Goal: Task Accomplishment & Management: Complete application form

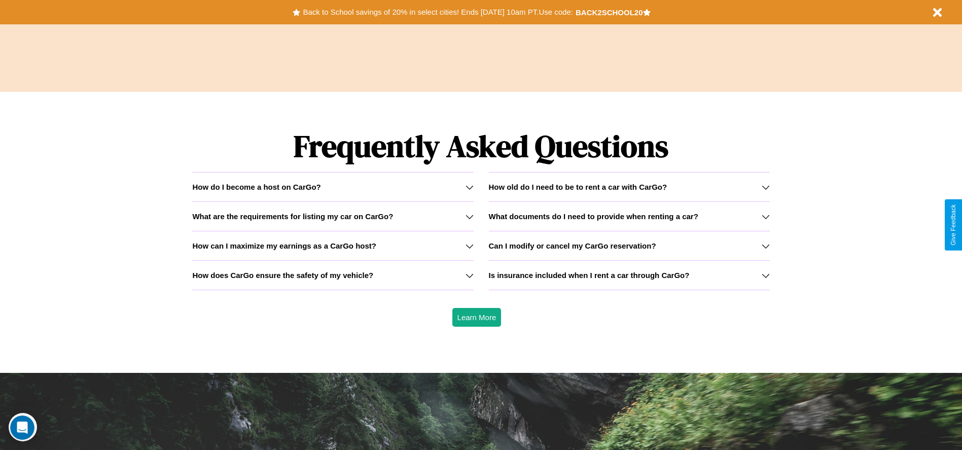
scroll to position [1454, 0]
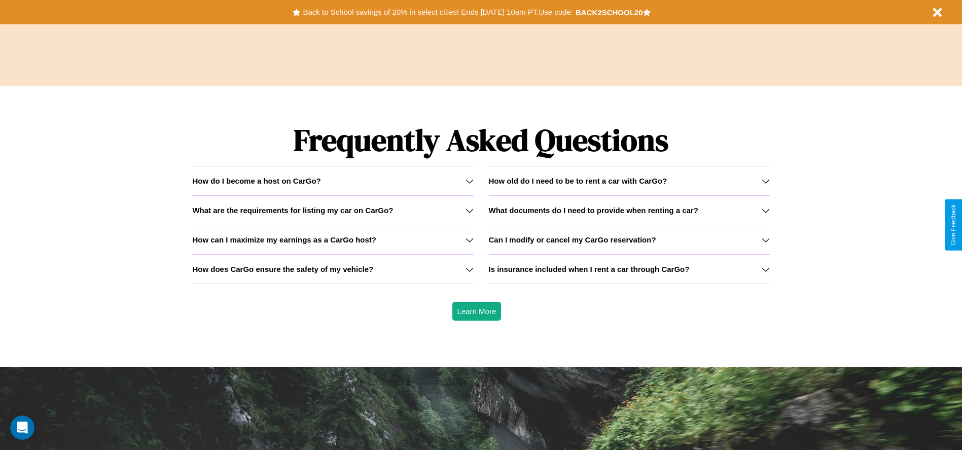
click at [629, 210] on h3 "What documents do I need to provide when renting a car?" at bounding box center [593, 210] width 209 height 9
click at [333, 210] on h3 "What are the requirements for listing my car on CarGo?" at bounding box center [292, 210] width 201 height 9
click at [469, 239] on icon at bounding box center [469, 240] width 8 height 8
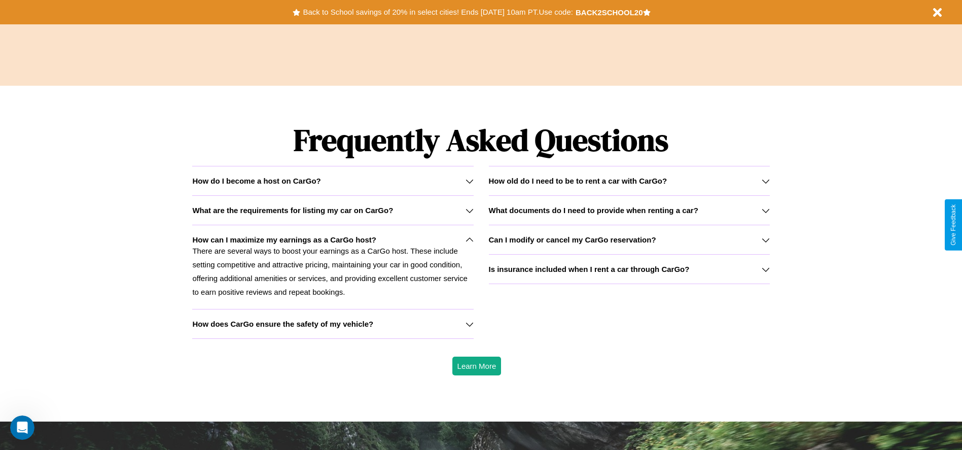
click at [629, 269] on h3 "Is insurance included when I rent a car through CarGo?" at bounding box center [589, 269] width 201 height 9
click at [765, 210] on icon at bounding box center [765, 210] width 8 height 8
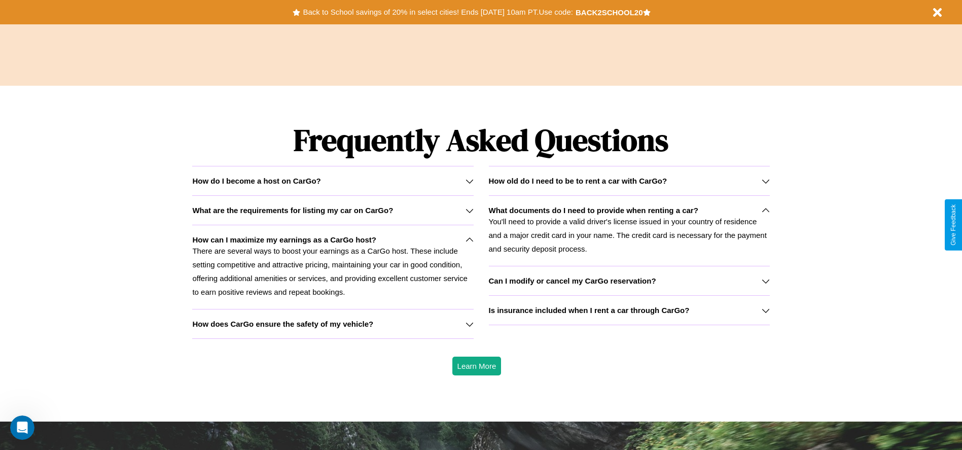
click at [333, 267] on p "There are several ways to boost your earnings as a CarGo host. These include se…" at bounding box center [332, 271] width 281 height 55
click at [765, 310] on icon at bounding box center [765, 310] width 8 height 8
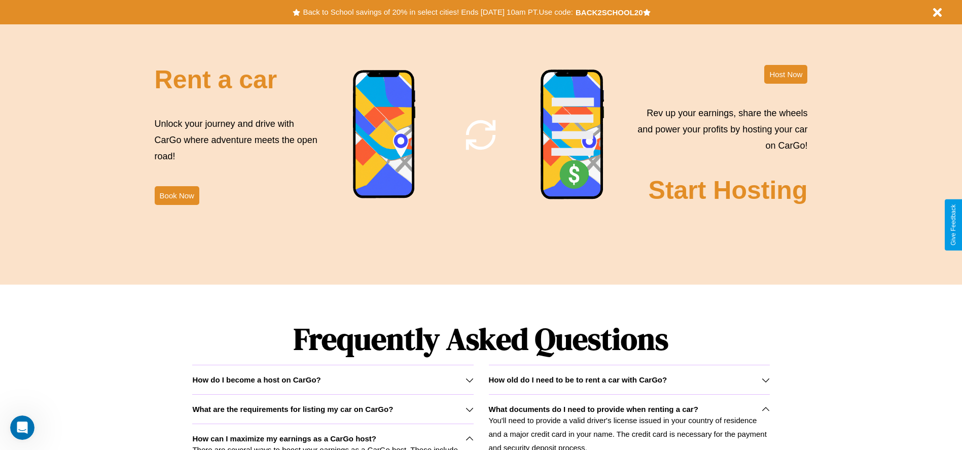
scroll to position [0, 0]
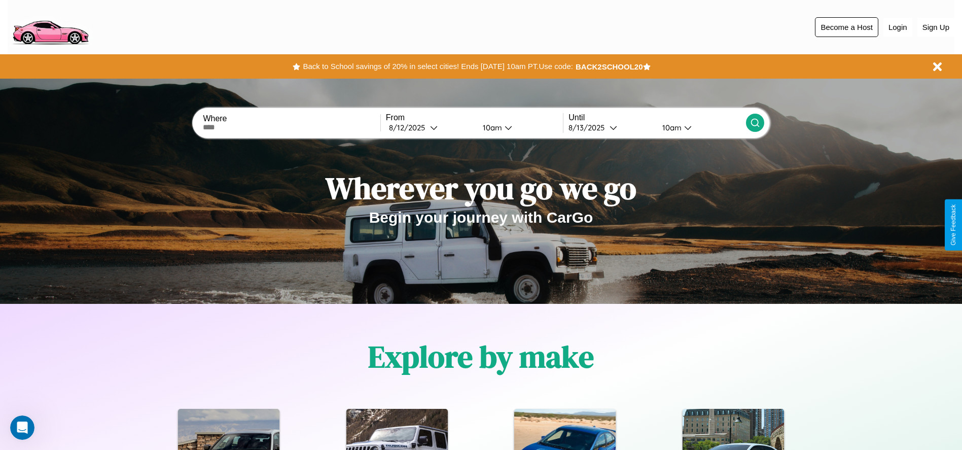
click at [846, 27] on button "Become a Host" at bounding box center [846, 27] width 63 height 20
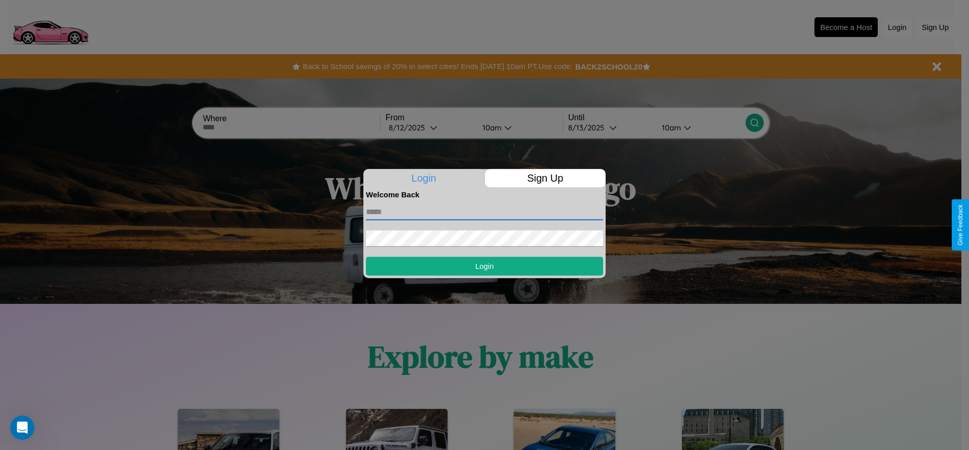
click at [485, 211] on input "text" at bounding box center [484, 212] width 237 height 16
type input "**********"
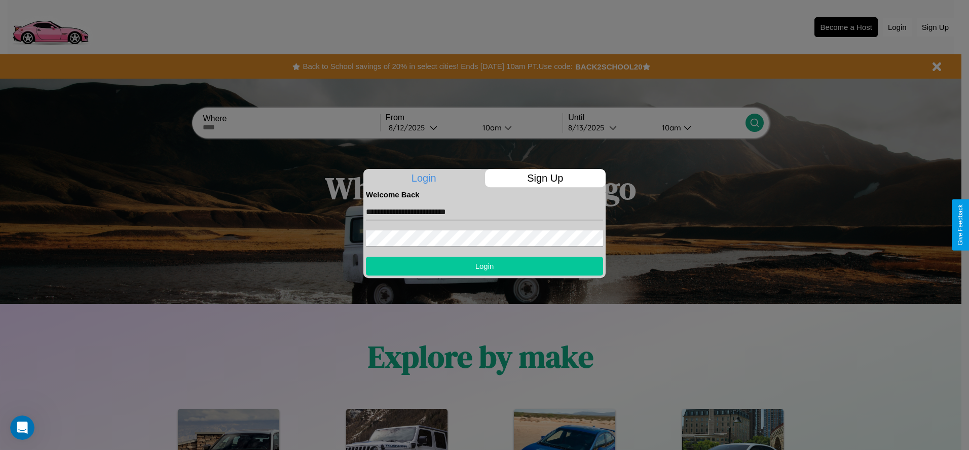
click at [485, 266] on button "Login" at bounding box center [484, 265] width 237 height 19
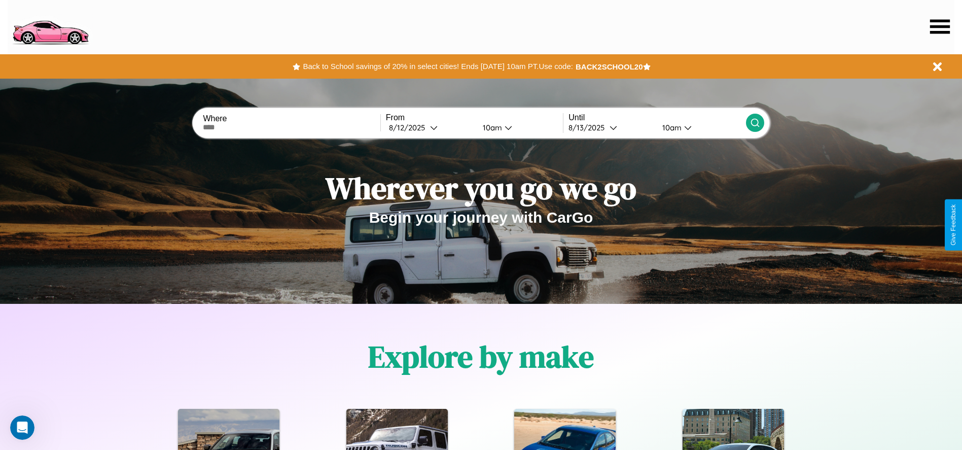
click at [939, 26] on icon at bounding box center [940, 26] width 20 height 14
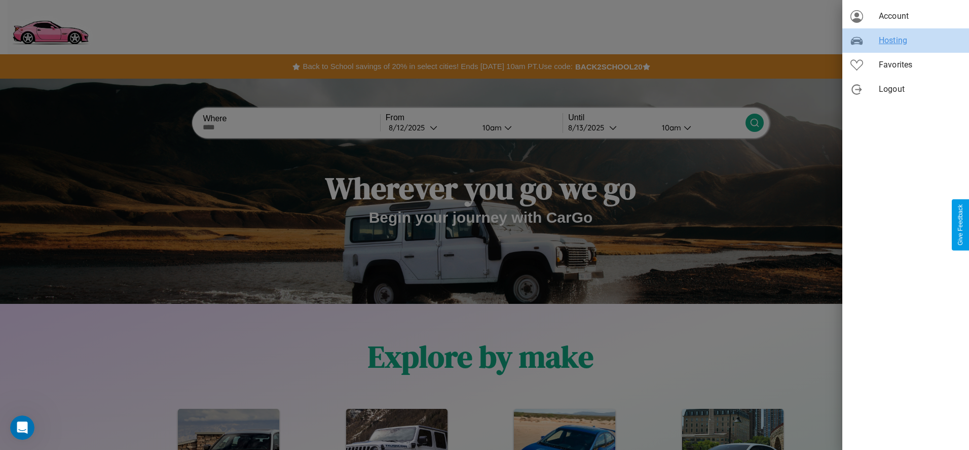
click at [906, 41] on span "Hosting" at bounding box center [920, 40] width 82 height 12
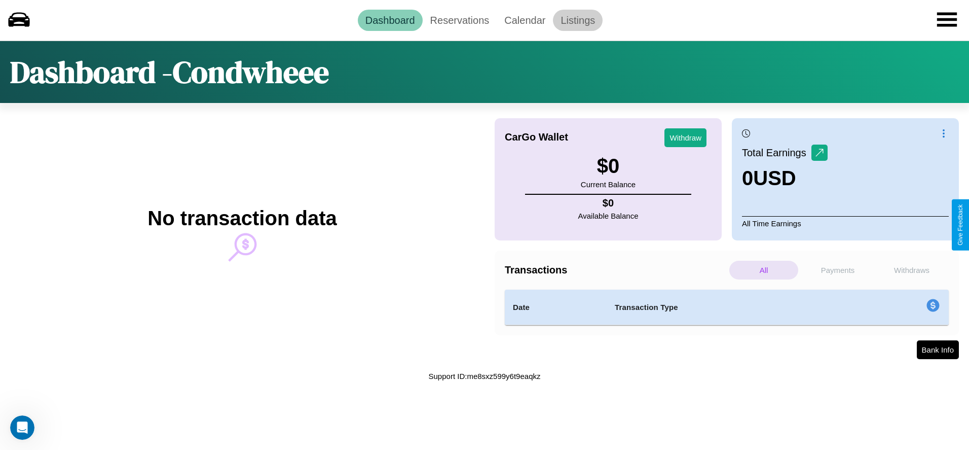
click at [578, 20] on link "Listings" at bounding box center [578, 20] width 50 height 21
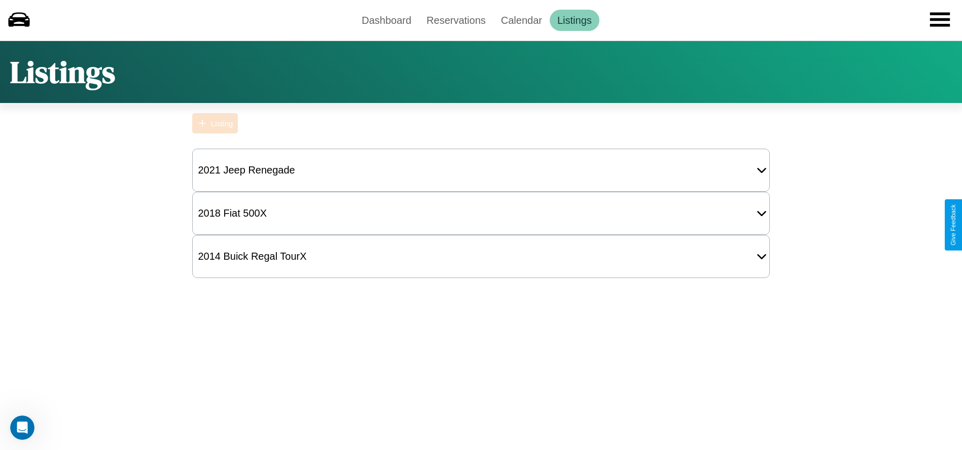
click at [215, 123] on div "Listing" at bounding box center [222, 123] width 22 height 9
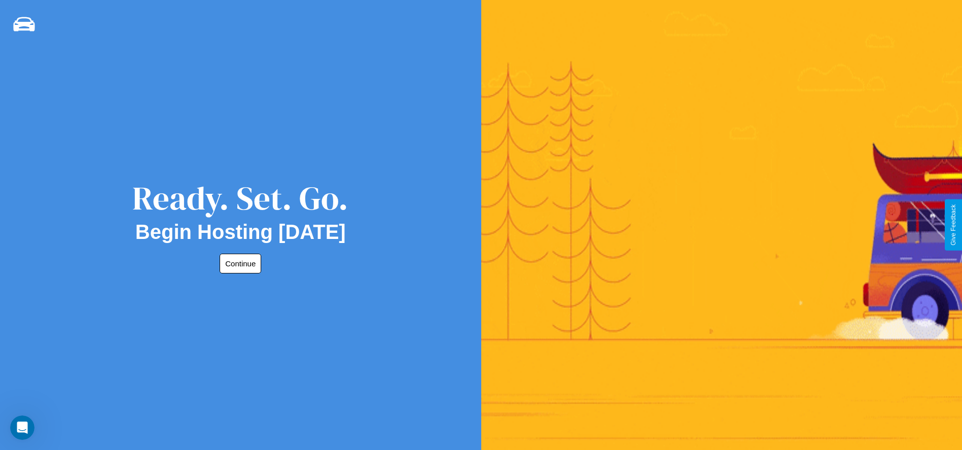
click at [238, 263] on button "Continue" at bounding box center [240, 263] width 42 height 20
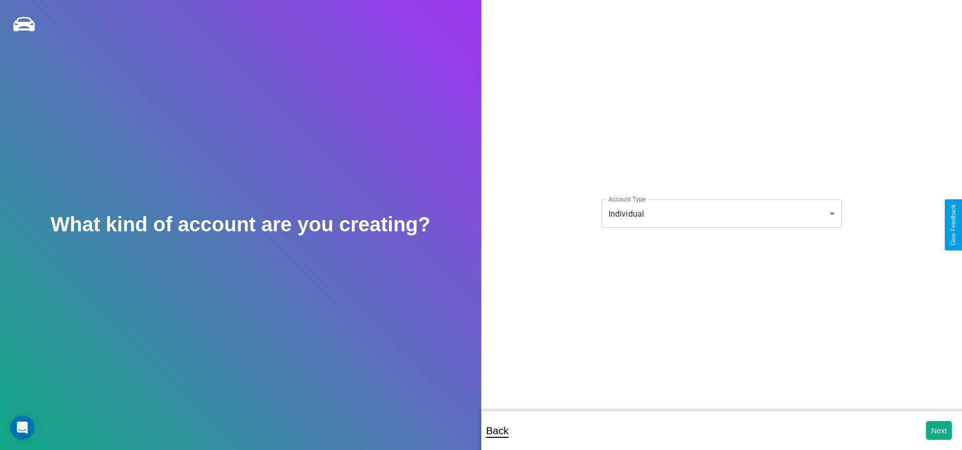
click at [721, 213] on body "**********" at bounding box center [481, 231] width 962 height 463
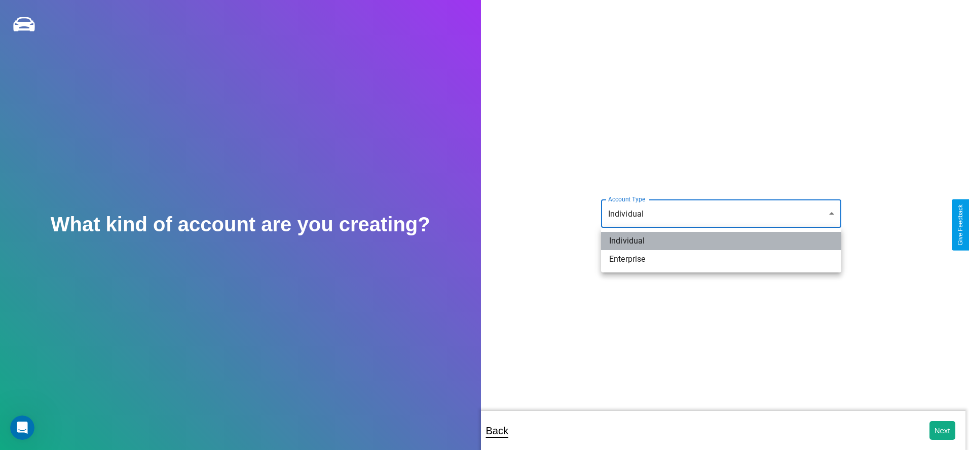
click at [721, 241] on li "Individual" at bounding box center [721, 241] width 240 height 18
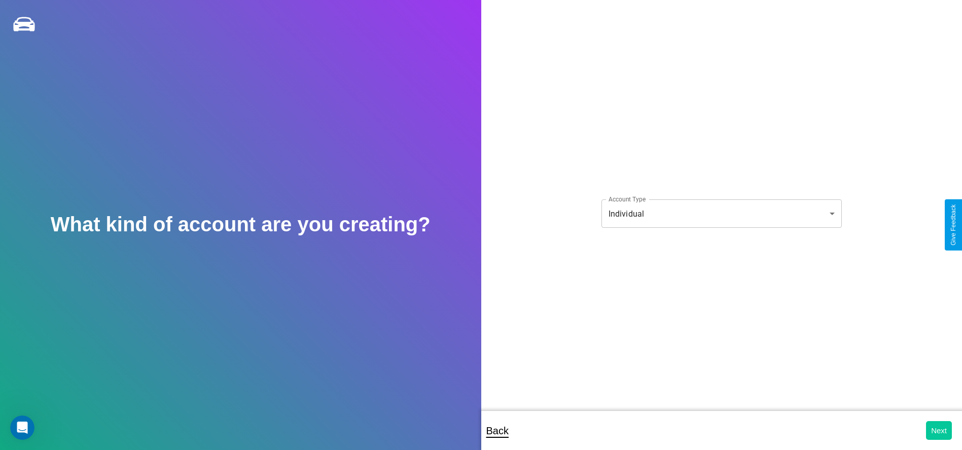
click at [938, 430] on button "Next" at bounding box center [939, 430] width 26 height 19
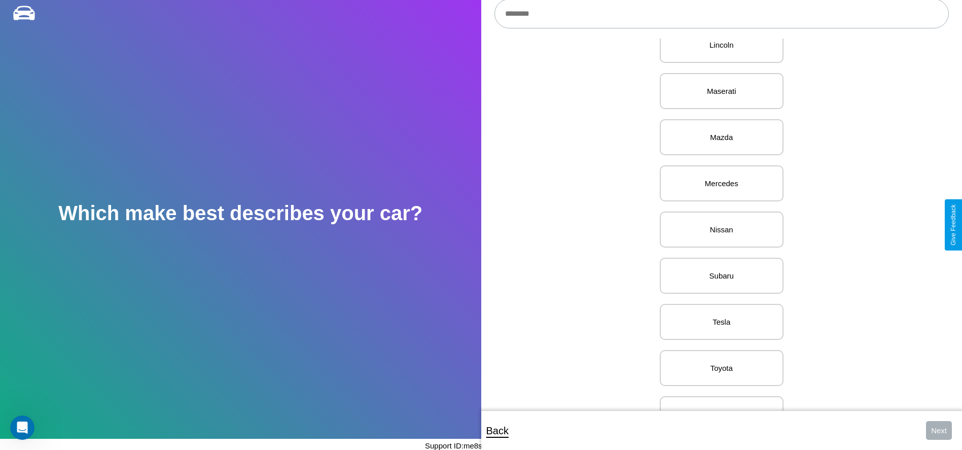
scroll to position [1185, 0]
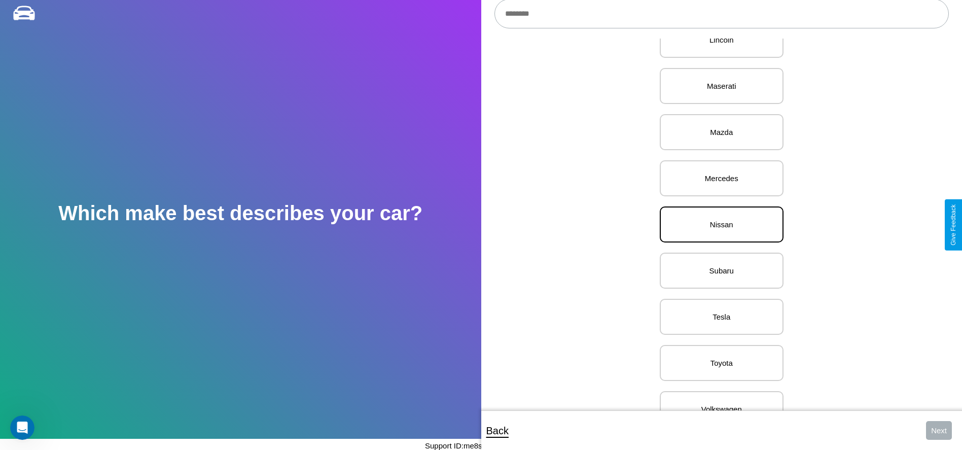
click at [717, 225] on p "Nissan" at bounding box center [721, 224] width 101 height 14
click at [938, 430] on button "Next" at bounding box center [939, 430] width 26 height 19
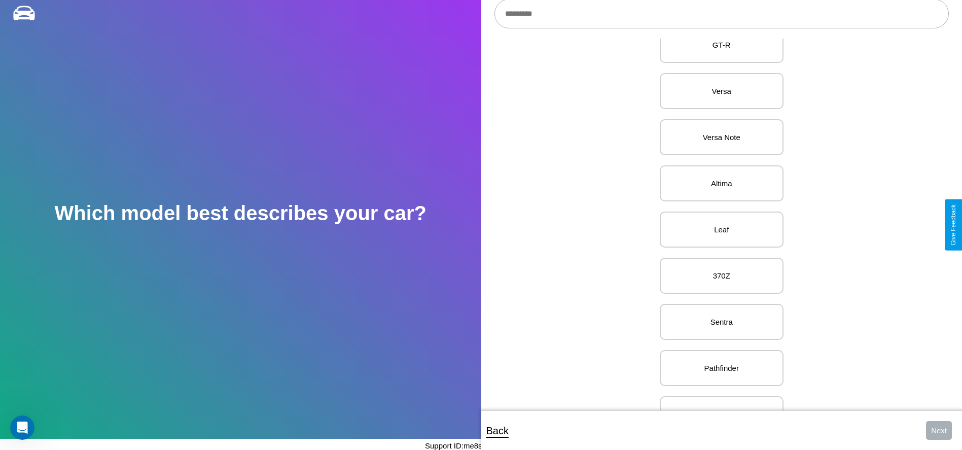
scroll to position [78, 0]
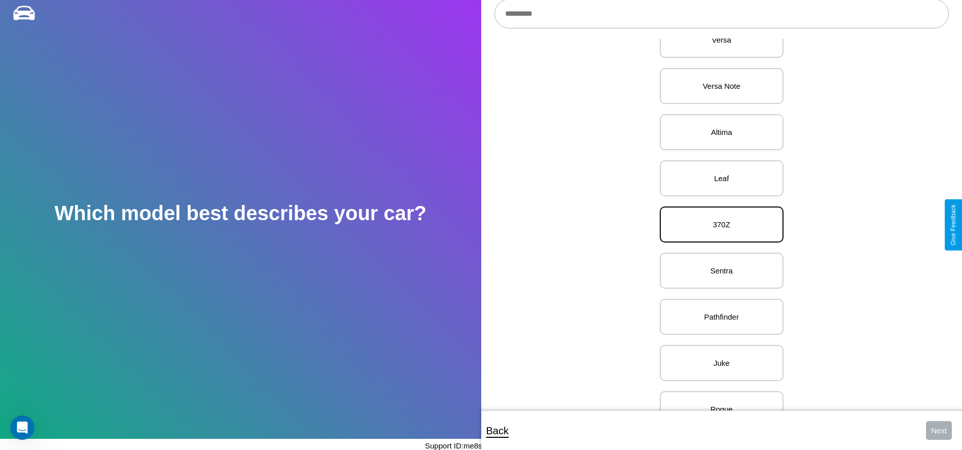
click at [717, 225] on p "370Z" at bounding box center [721, 224] width 101 height 14
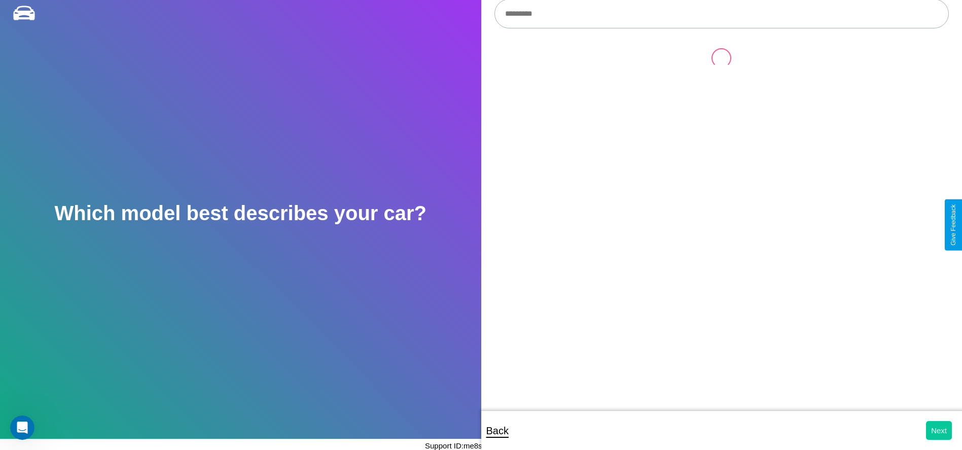
click at [938, 430] on button "Next" at bounding box center [939, 430] width 26 height 19
select select "*****"
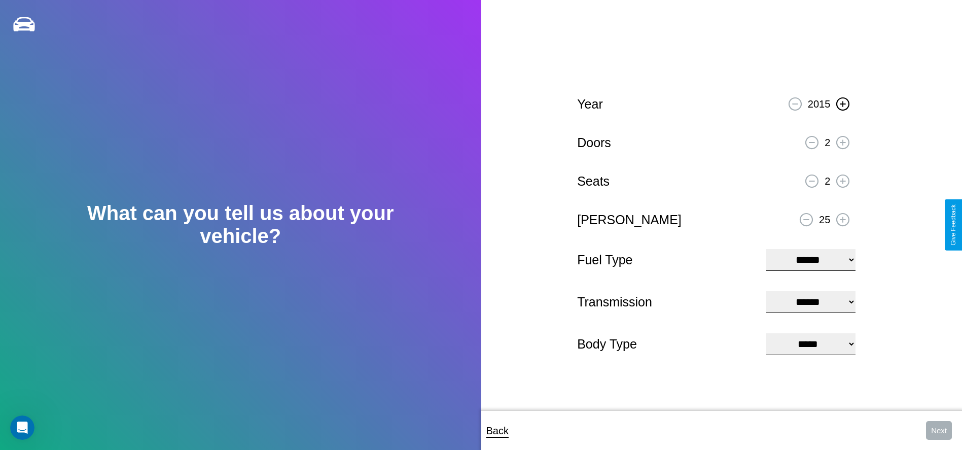
click at [842, 102] on icon at bounding box center [843, 104] width 6 height 6
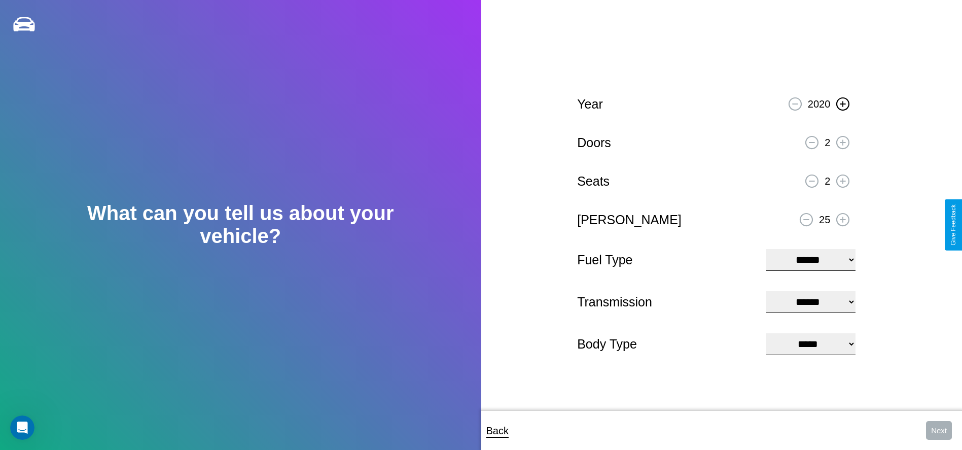
click at [842, 102] on icon at bounding box center [843, 104] width 6 height 6
click at [842, 141] on icon at bounding box center [843, 142] width 6 height 6
click at [842, 179] on icon at bounding box center [843, 181] width 6 height 6
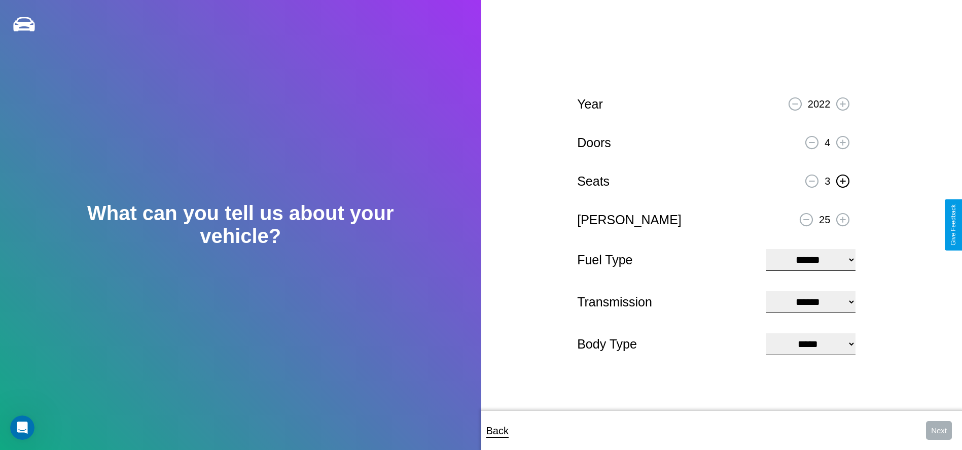
click at [842, 179] on icon at bounding box center [843, 181] width 6 height 6
click at [806, 219] on icon at bounding box center [806, 219] width 6 height 1
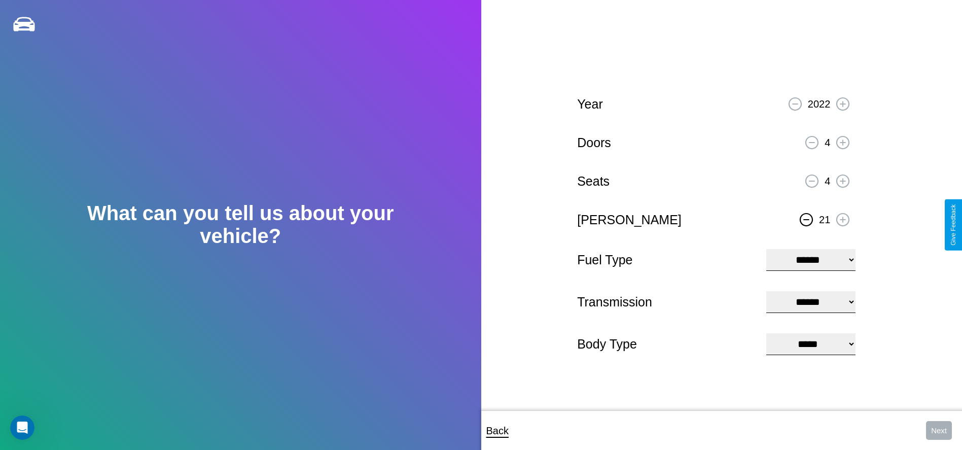
click at [811, 259] on select "**********" at bounding box center [810, 260] width 89 height 22
select select "**********"
click at [811, 302] on select "****** ********* ******" at bounding box center [810, 302] width 89 height 22
select select "*********"
click at [811, 345] on select "**********" at bounding box center [810, 344] width 89 height 22
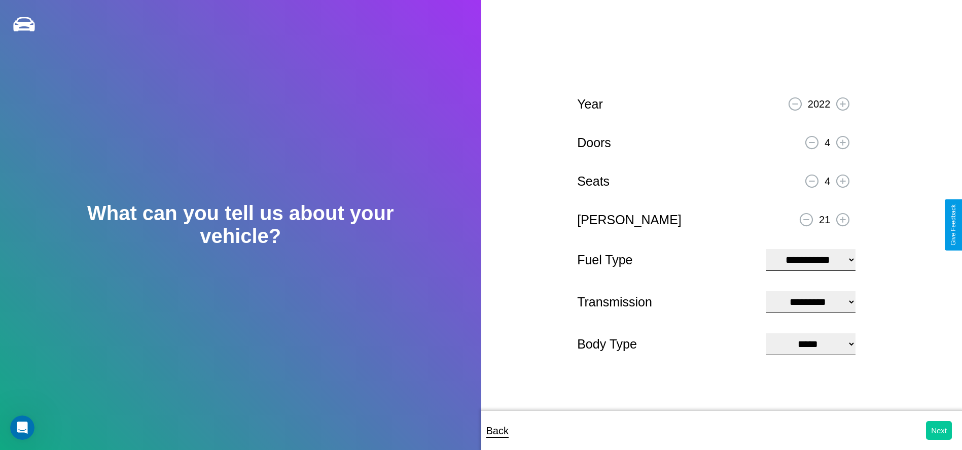
click at [938, 430] on button "Next" at bounding box center [939, 430] width 26 height 19
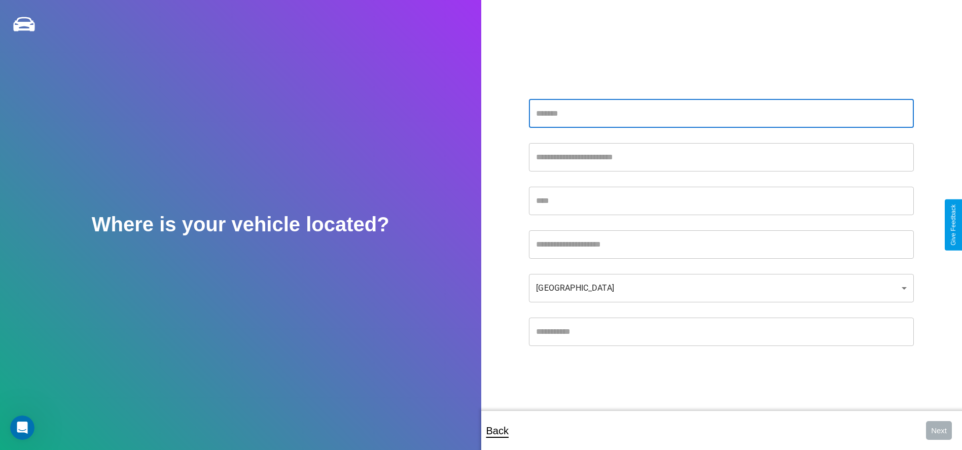
click at [721, 113] on input "text" at bounding box center [721, 113] width 385 height 28
type input "**********"
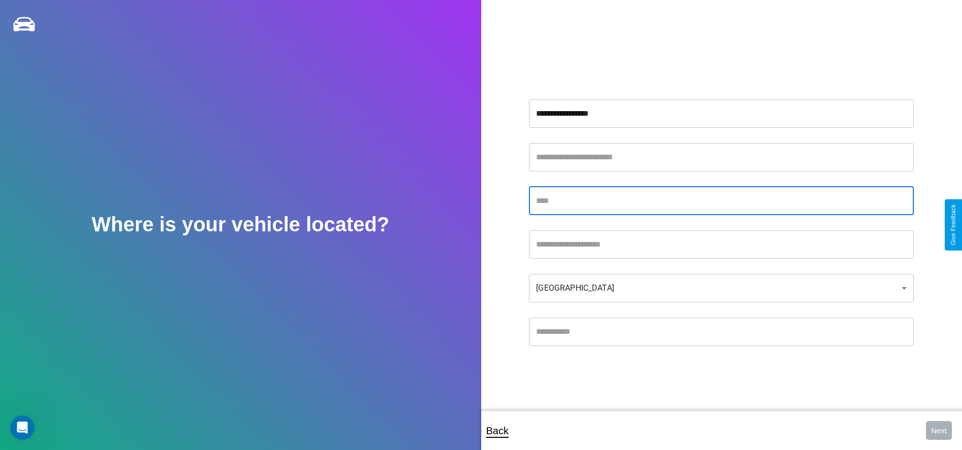
click at [721, 200] on input "text" at bounding box center [721, 201] width 385 height 28
type input "******"
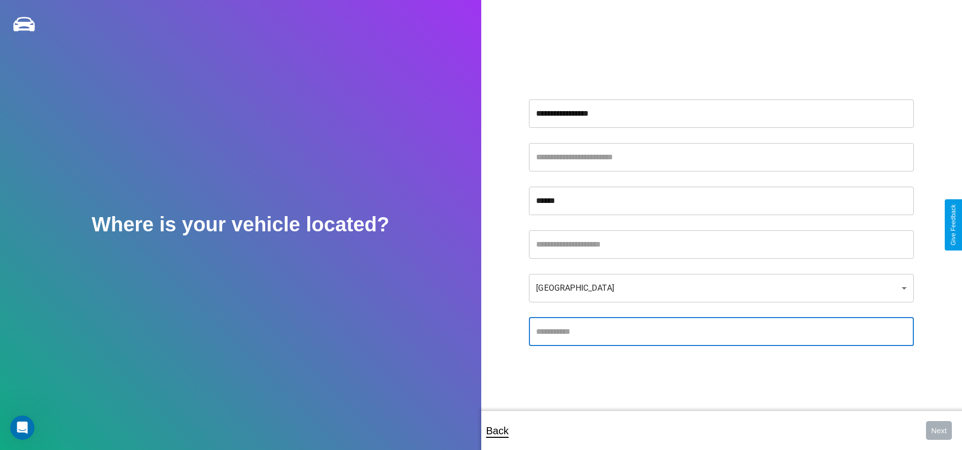
click at [721, 331] on input "text" at bounding box center [721, 331] width 385 height 28
type input "*****"
click at [721, 287] on body "**********" at bounding box center [481, 231] width 962 height 463
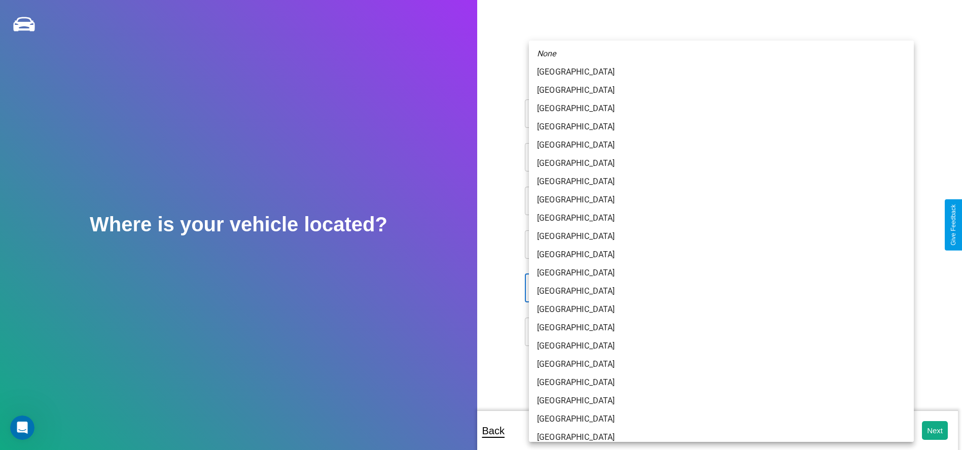
click at [718, 337] on li "[GEOGRAPHIC_DATA]" at bounding box center [721, 346] width 385 height 18
type input "******"
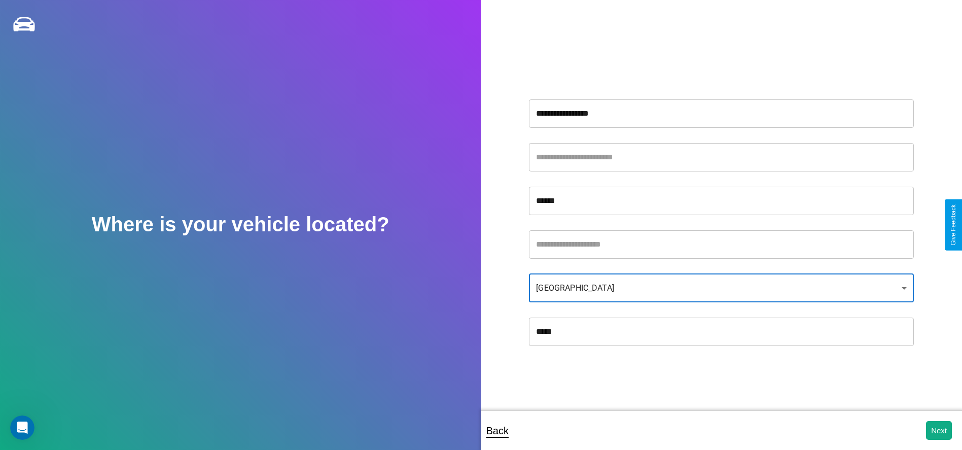
scroll to position [27, 0]
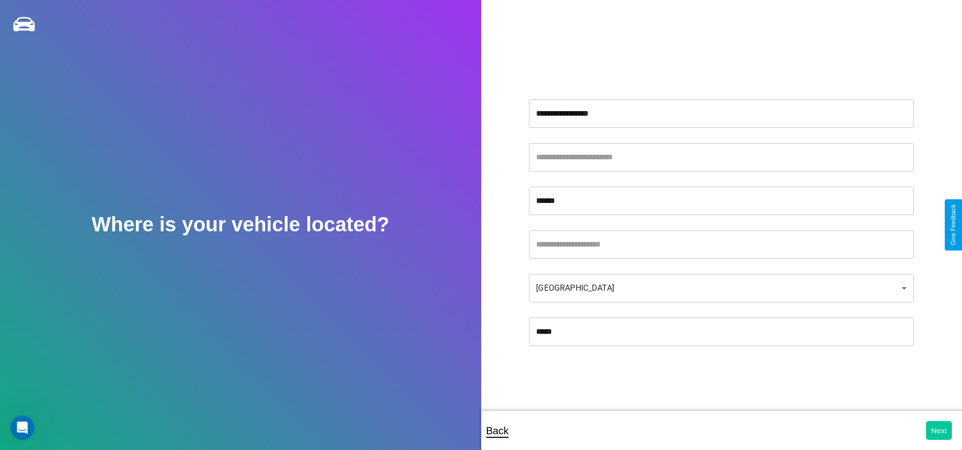
click at [938, 430] on button "Next" at bounding box center [939, 430] width 26 height 19
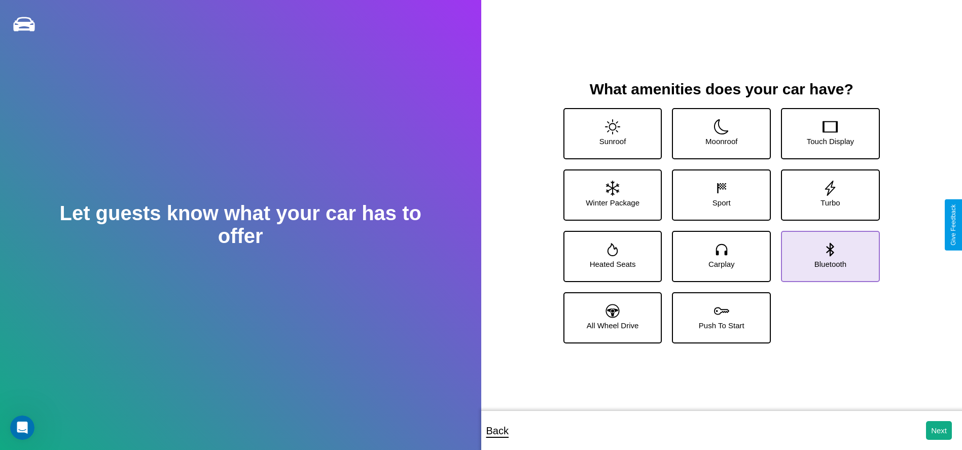
click at [823, 252] on icon at bounding box center [829, 249] width 15 height 15
click at [611, 130] on icon at bounding box center [612, 126] width 15 height 15
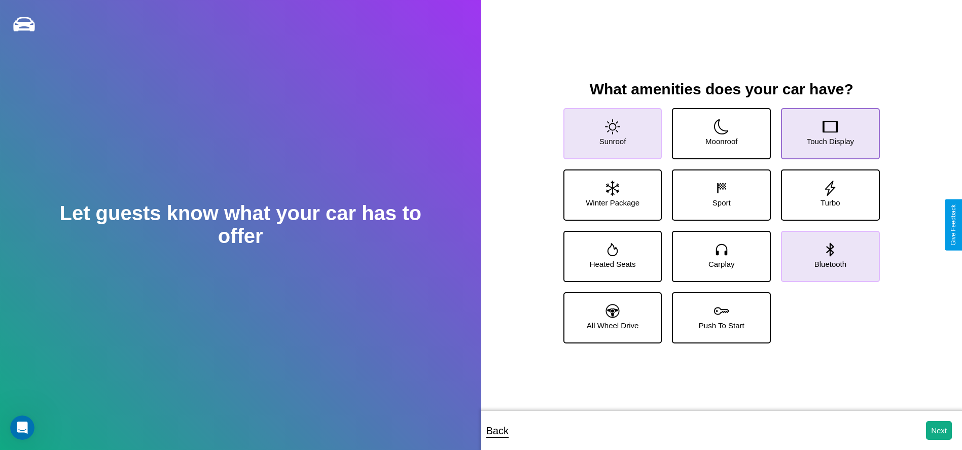
click at [823, 130] on icon at bounding box center [829, 126] width 15 height 15
click at [611, 314] on icon at bounding box center [613, 311] width 14 height 14
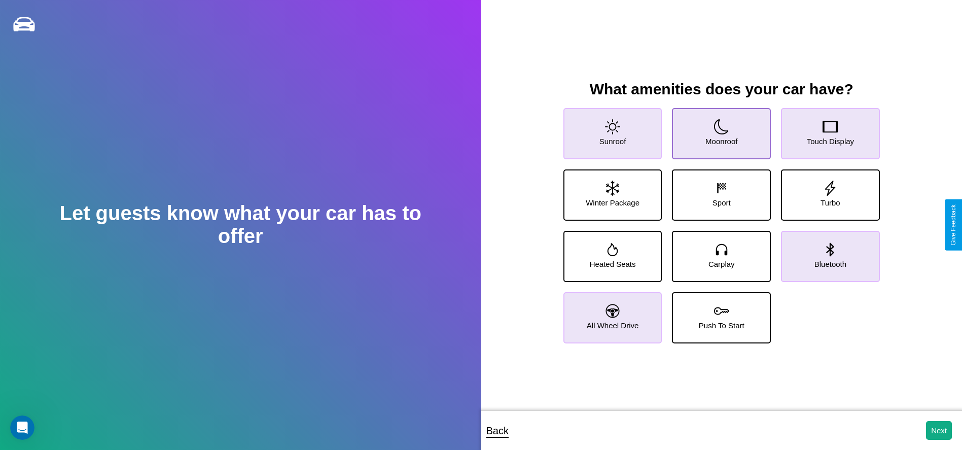
click at [717, 130] on icon at bounding box center [721, 126] width 15 height 15
click at [823, 191] on icon at bounding box center [829, 187] width 15 height 15
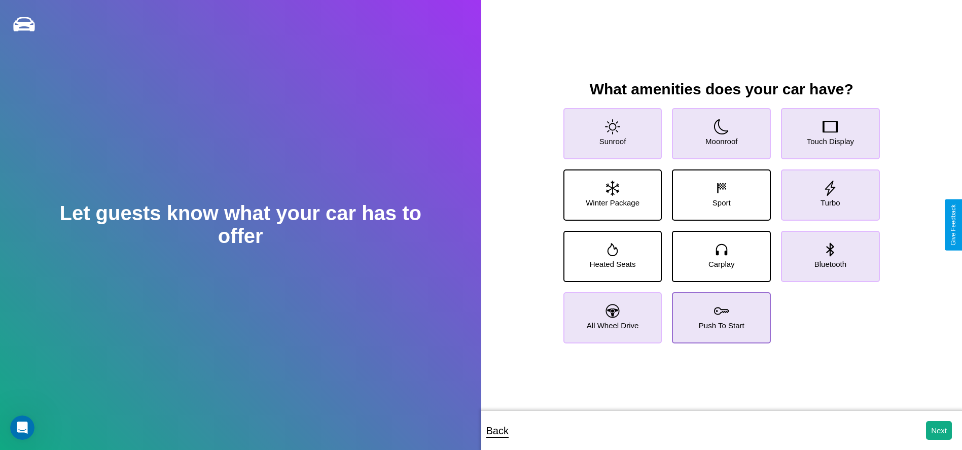
click at [717, 314] on icon at bounding box center [721, 310] width 15 height 15
click at [938, 430] on button "Next" at bounding box center [939, 430] width 26 height 19
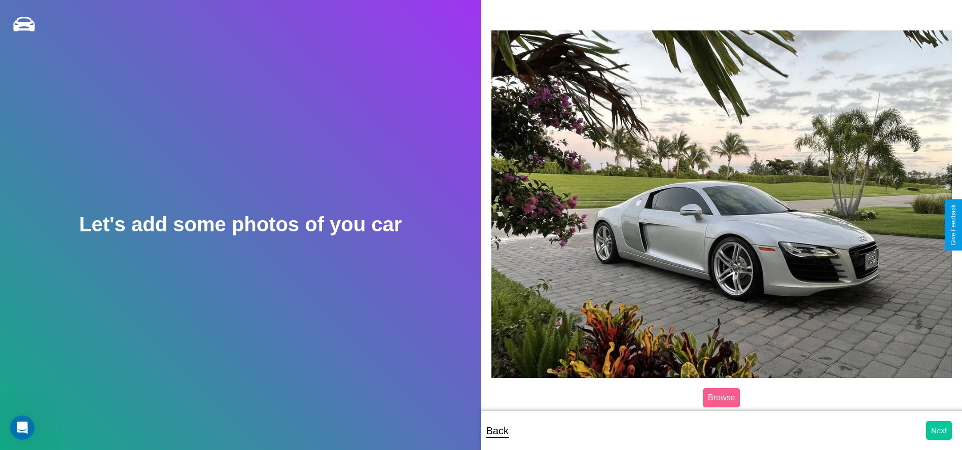
click at [938, 430] on button "Next" at bounding box center [939, 430] width 26 height 19
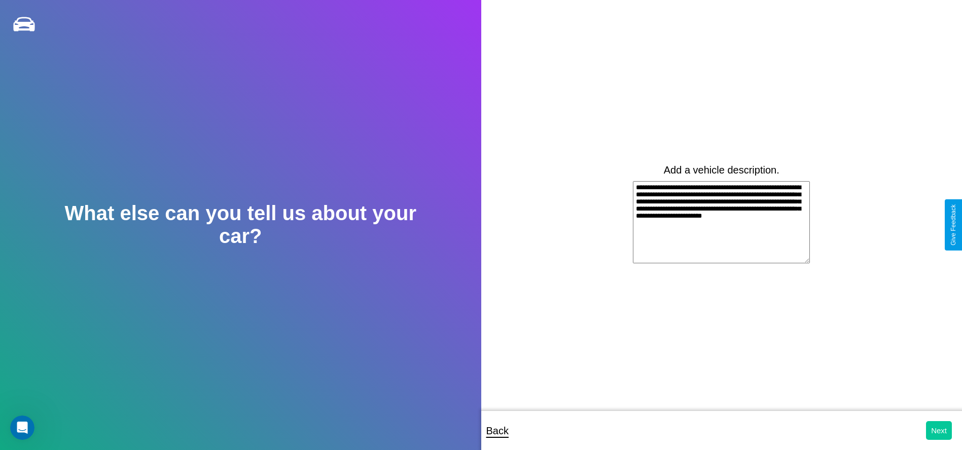
type textarea "**********"
click at [938, 430] on button "Next" at bounding box center [939, 430] width 26 height 19
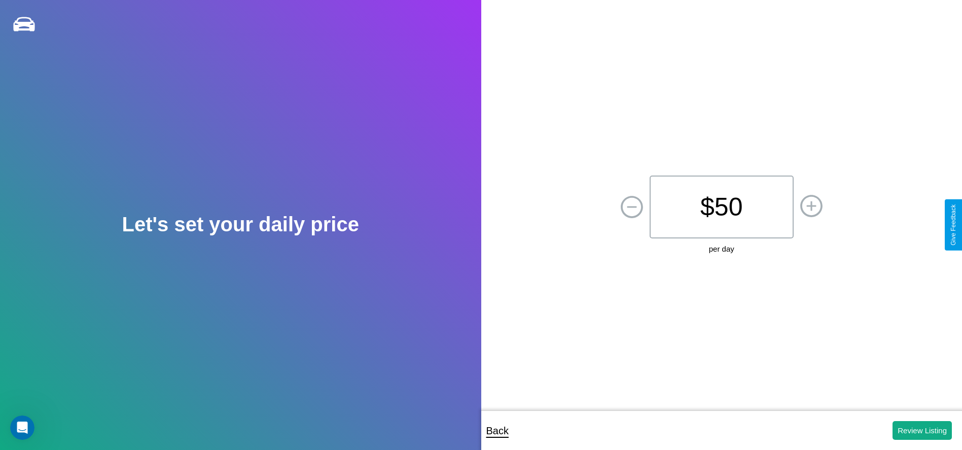
click at [721, 206] on p "$ 50" at bounding box center [721, 206] width 144 height 63
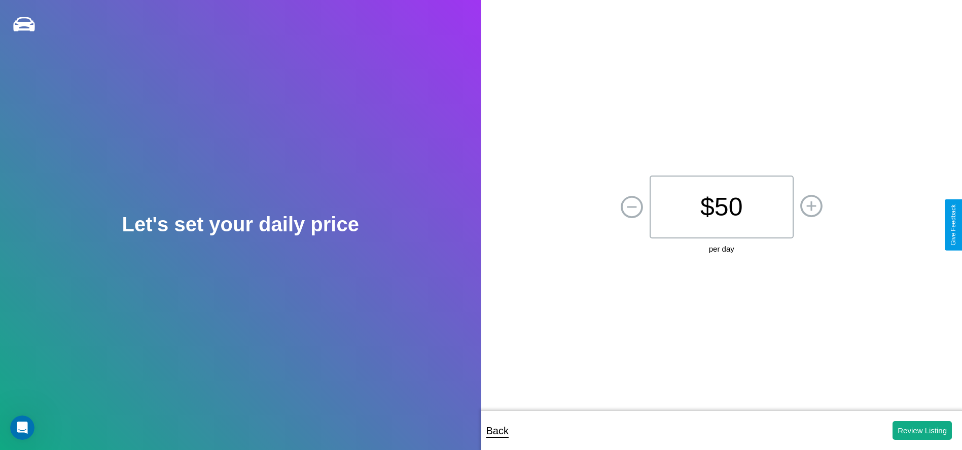
click at [721, 206] on p "$ 50" at bounding box center [721, 206] width 144 height 63
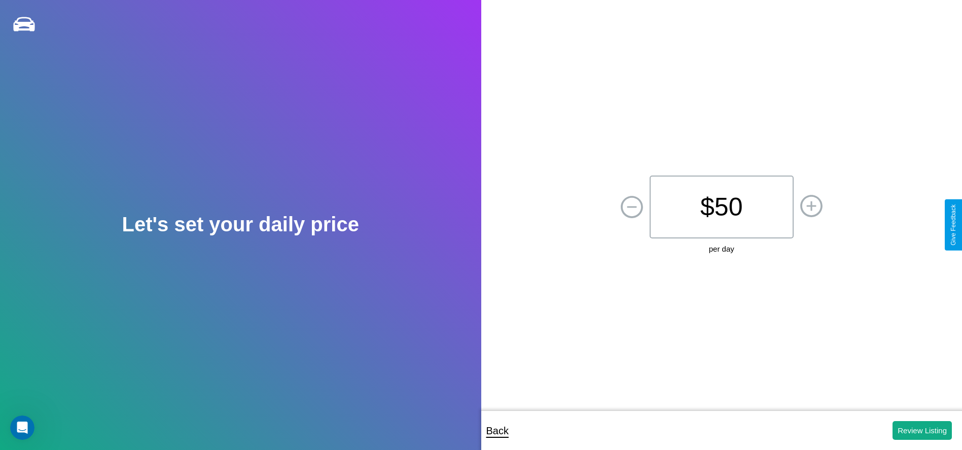
click at [721, 206] on p "$ 50" at bounding box center [721, 206] width 144 height 63
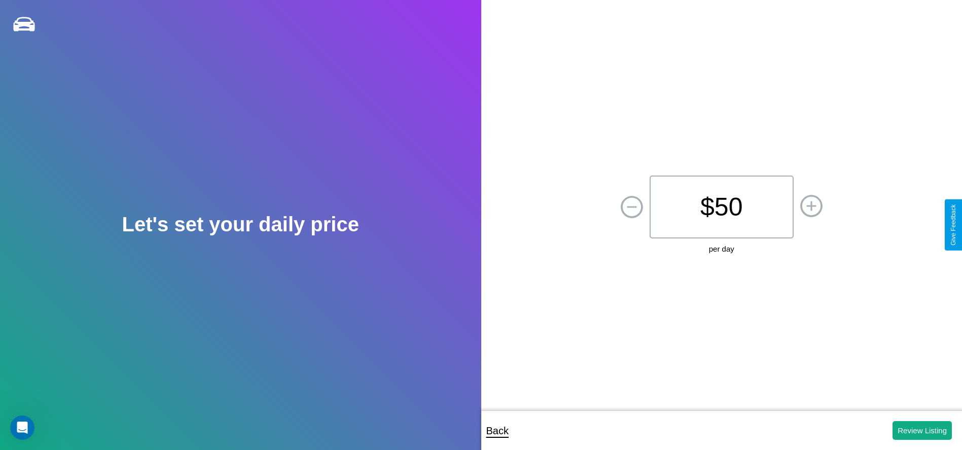
click at [721, 206] on p "$ 50" at bounding box center [721, 206] width 144 height 63
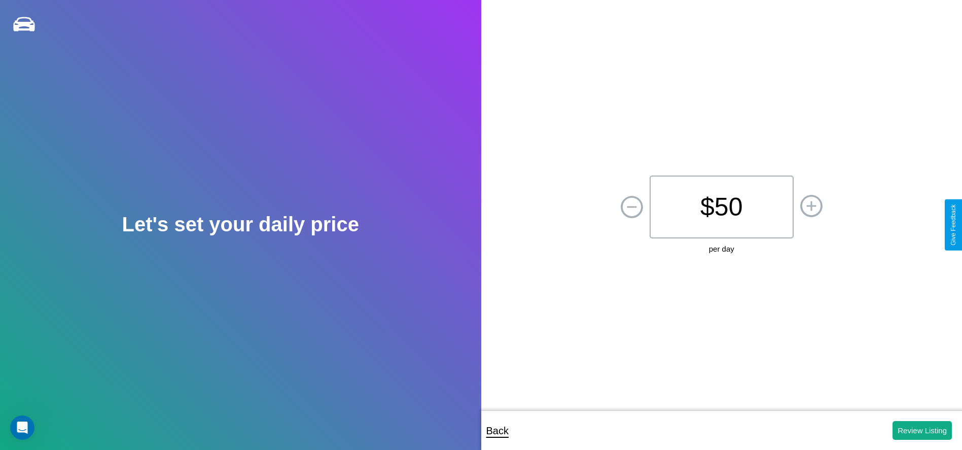
click at [721, 206] on p "$ 50" at bounding box center [721, 206] width 144 height 63
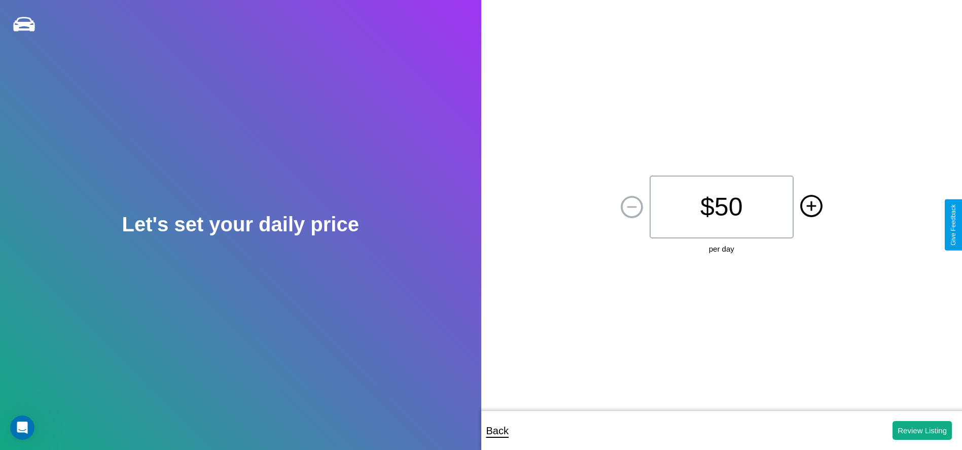
click at [811, 206] on icon at bounding box center [811, 206] width 10 height 10
click at [922, 430] on button "Review Listing" at bounding box center [921, 430] width 59 height 19
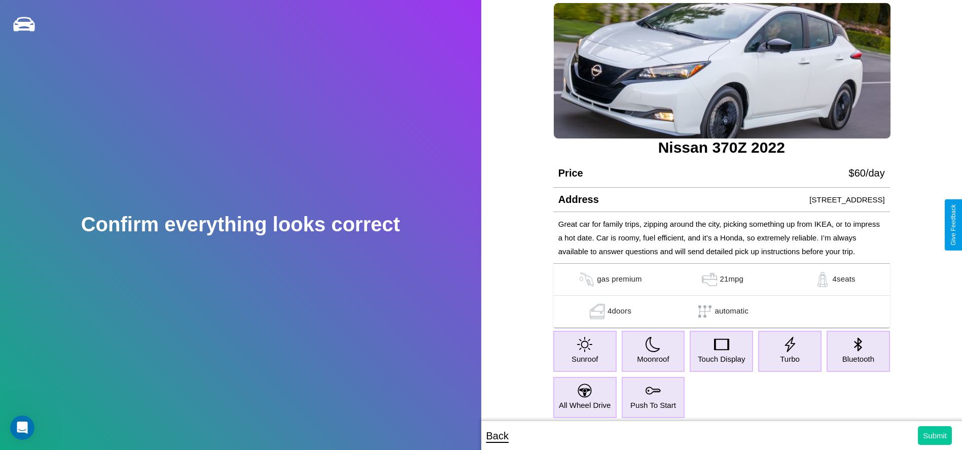
click at [934, 435] on button "Submit" at bounding box center [934, 435] width 34 height 19
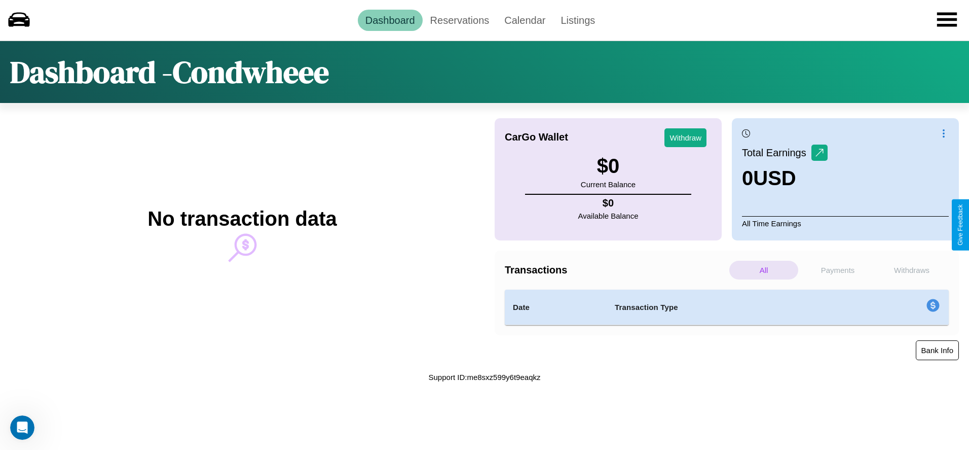
click at [937, 350] on button "Bank Info" at bounding box center [937, 350] width 43 height 20
